Goal: Transaction & Acquisition: Purchase product/service

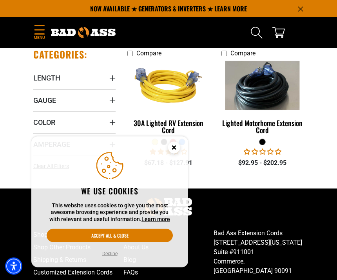
scroll to position [143, 0]
click at [204, 101] on img at bounding box center [168, 85] width 83 height 75
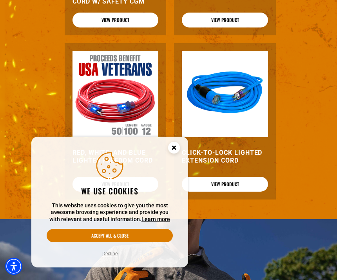
scroll to position [1078, 0]
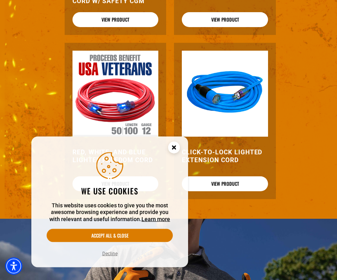
click at [151, 99] on img at bounding box center [116, 94] width 86 height 86
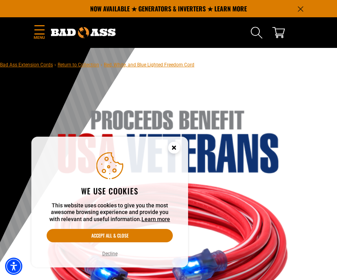
click at [153, 232] on button "Accept all & close" at bounding box center [110, 235] width 126 height 13
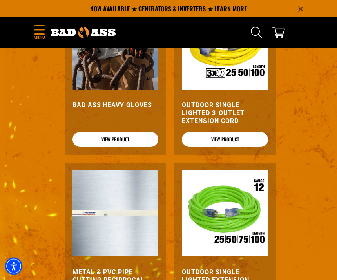
scroll to position [1116, 0]
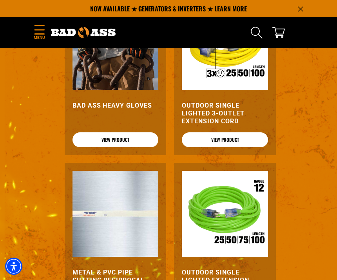
click at [250, 73] on img at bounding box center [225, 47] width 86 height 86
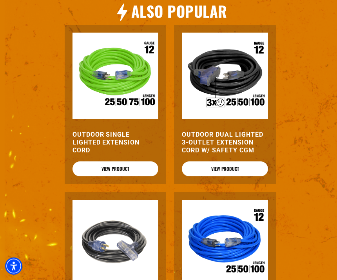
scroll to position [951, 0]
